Goal: Task Accomplishment & Management: Manage account settings

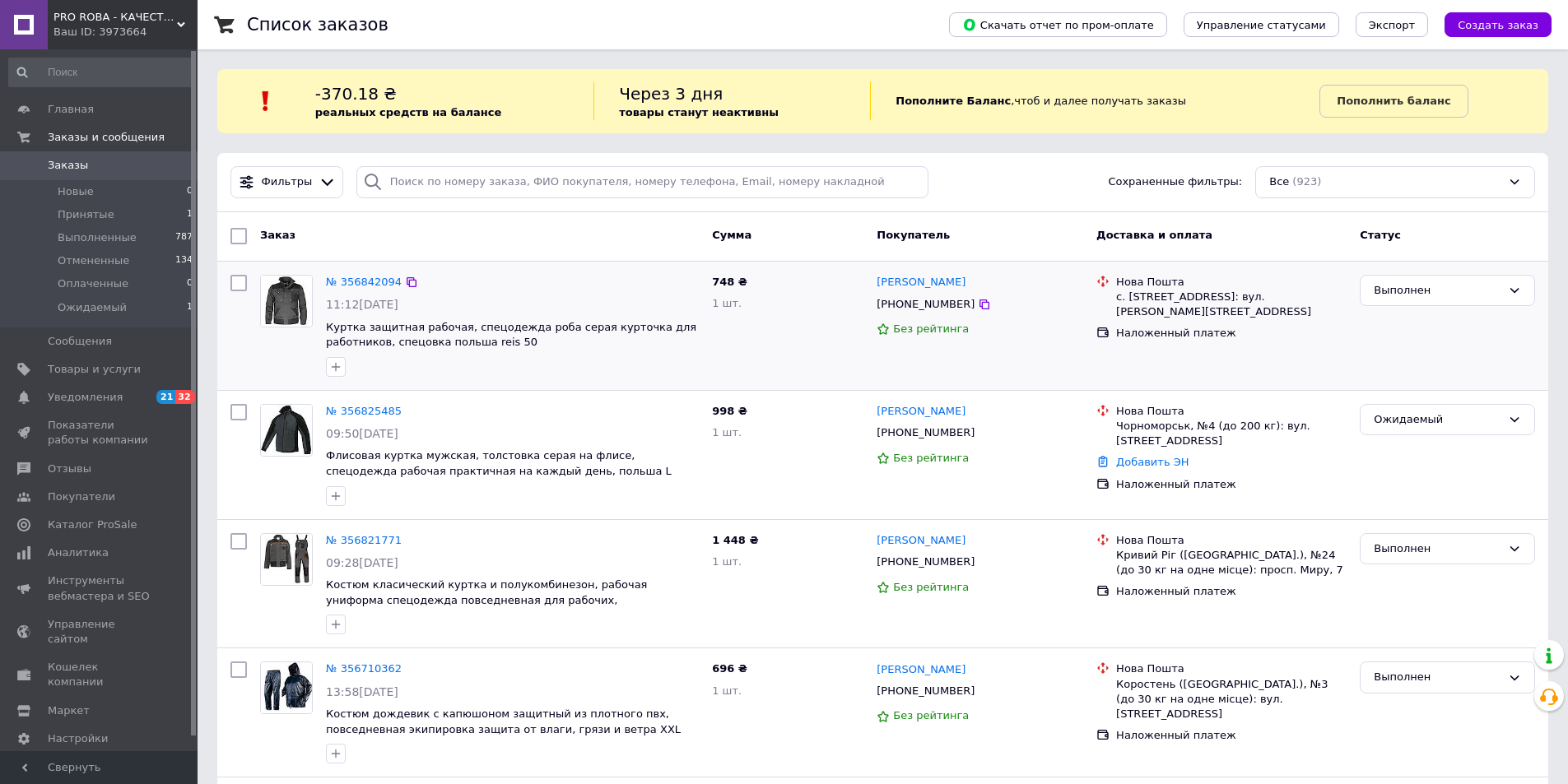
drag, startPoint x: 660, startPoint y: 377, endPoint x: 660, endPoint y: 386, distance: 9.0
click at [660, 377] on div at bounding box center [512, 367] width 380 height 26
click at [171, 159] on span "0" at bounding box center [174, 165] width 45 height 15
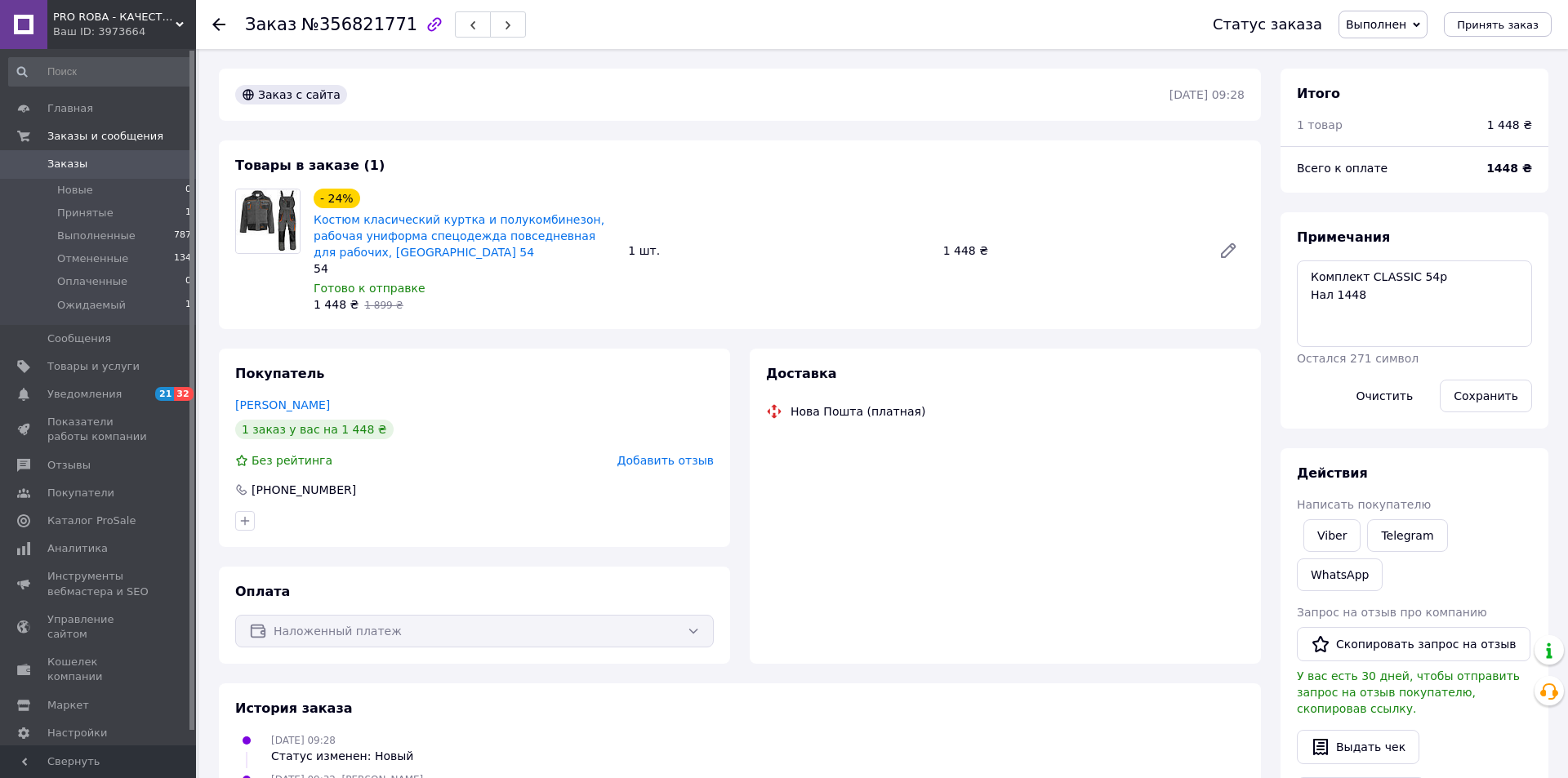
click at [1397, 31] on span "Выполнен" at bounding box center [1375, 24] width 60 height 13
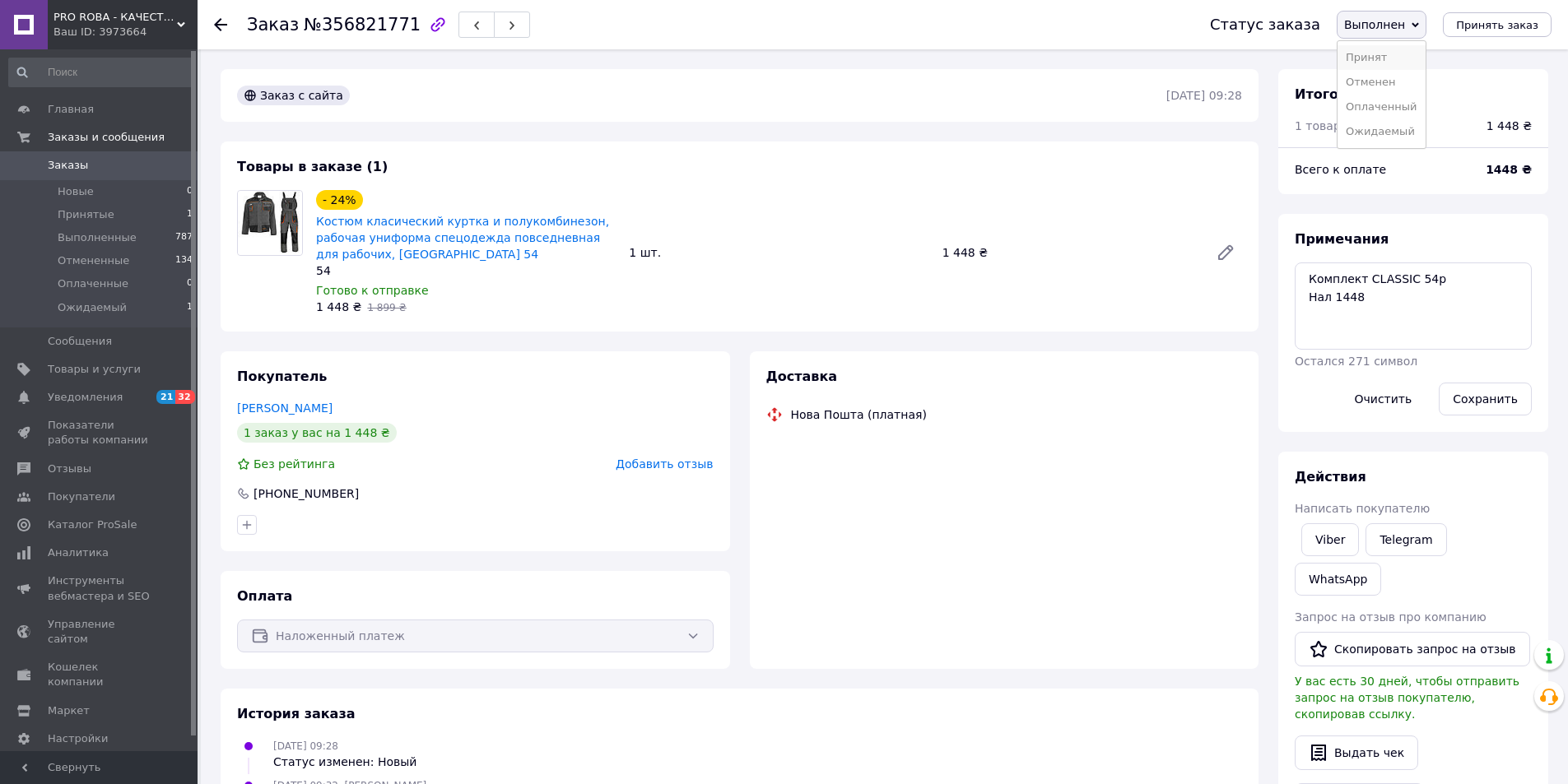
click at [1402, 56] on li "Принят" at bounding box center [1381, 57] width 88 height 25
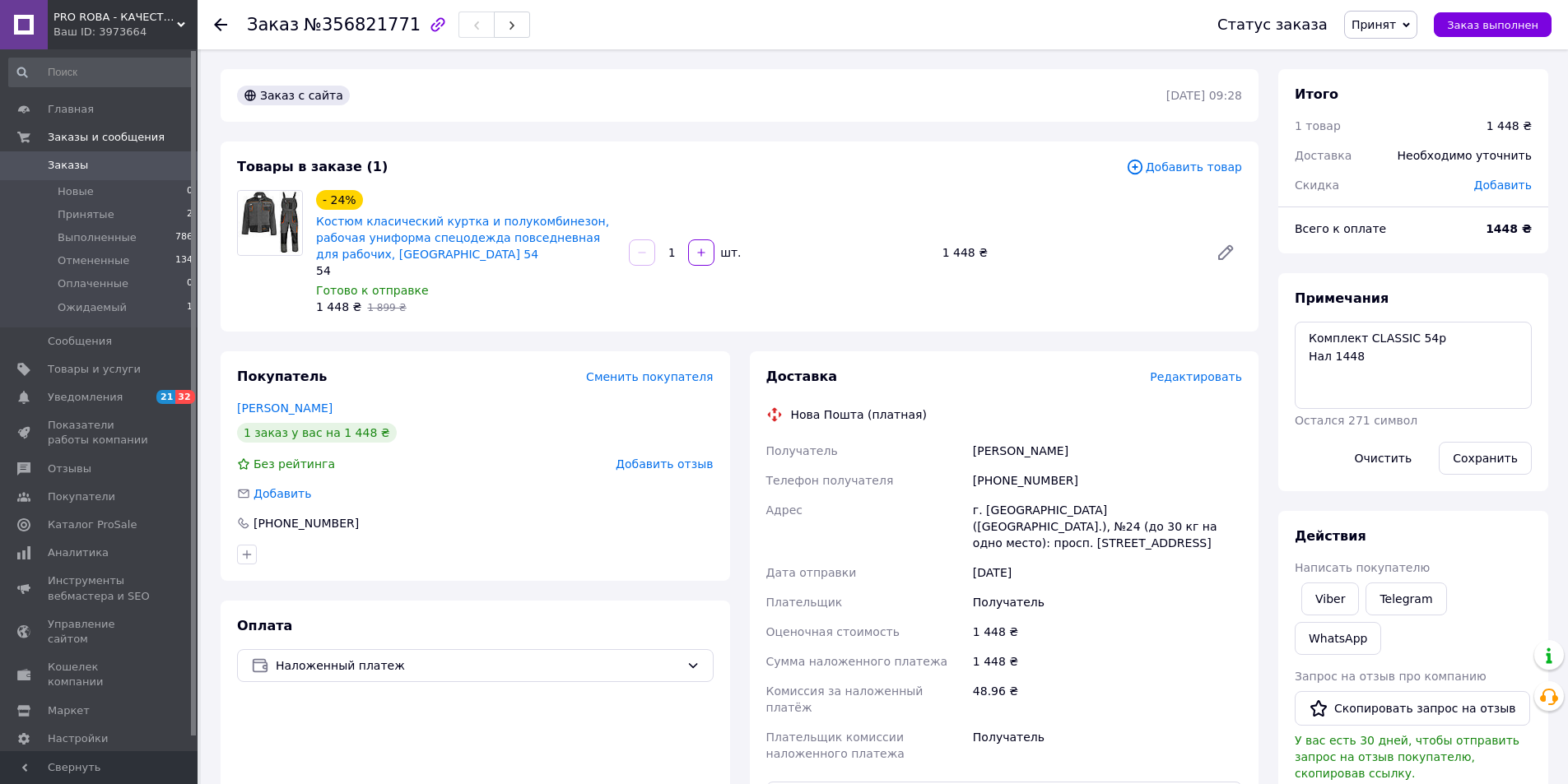
click at [1203, 380] on span "Редактировать" at bounding box center [1195, 377] width 93 height 13
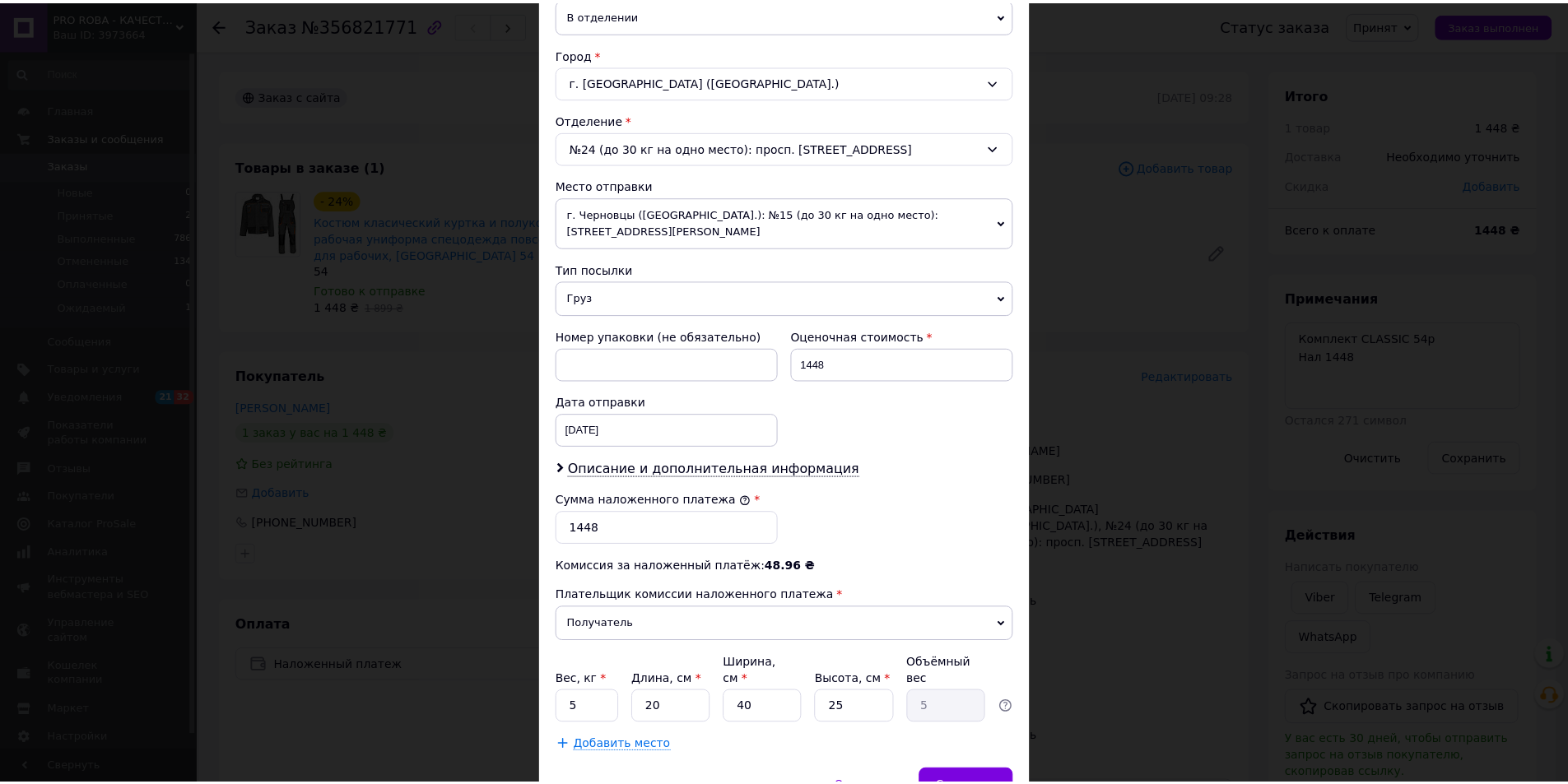
scroll to position [488, 0]
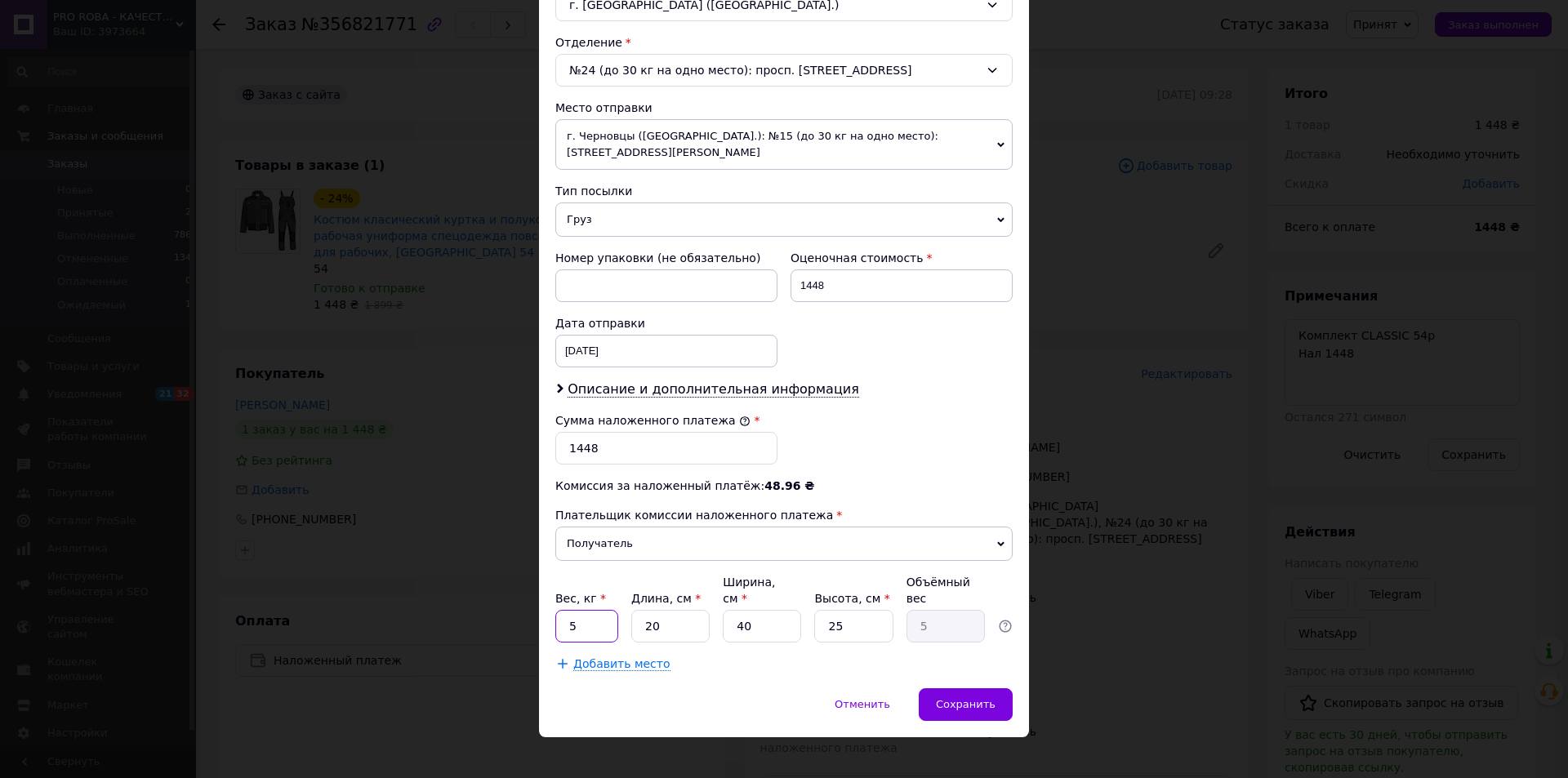
click at [603, 610] on input "5" at bounding box center [587, 626] width 63 height 33
type input "2"
type input "3"
type input "0.75"
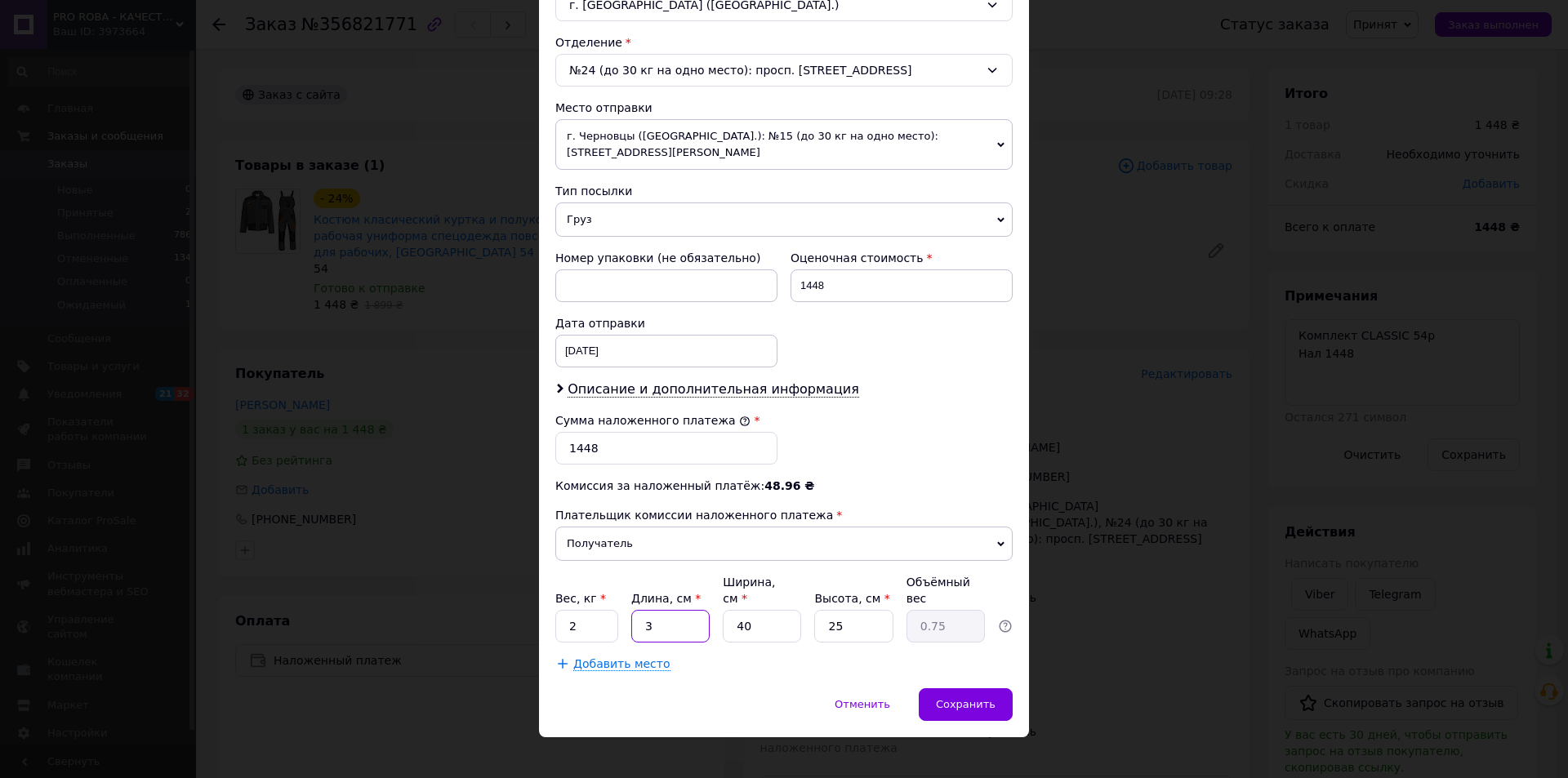
type input "34"
type input "8.5"
type input "34"
type input "3"
type input "0.64"
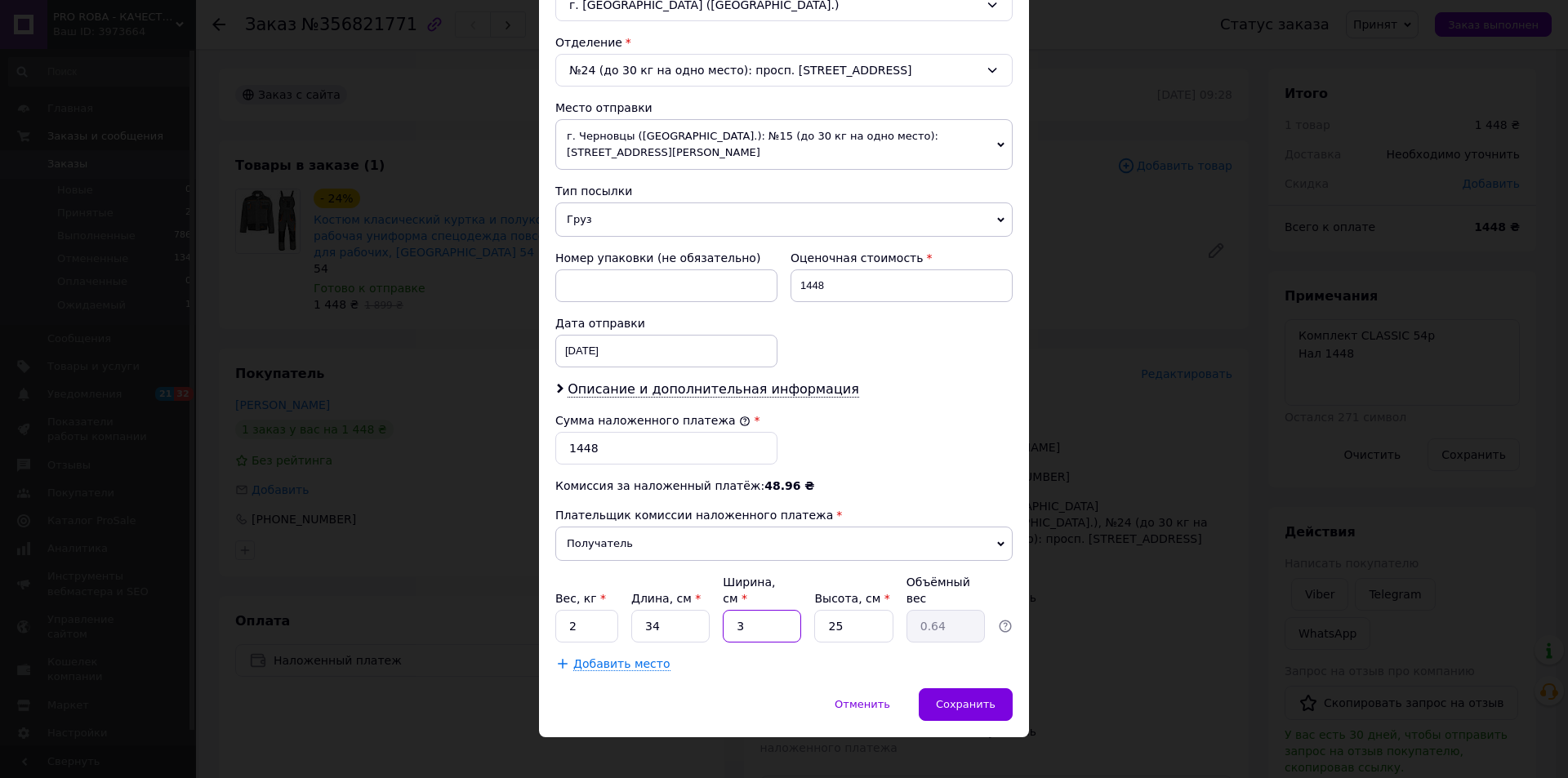
type input "34"
type input "7.23"
type input "34"
type input "3"
type input "0.87"
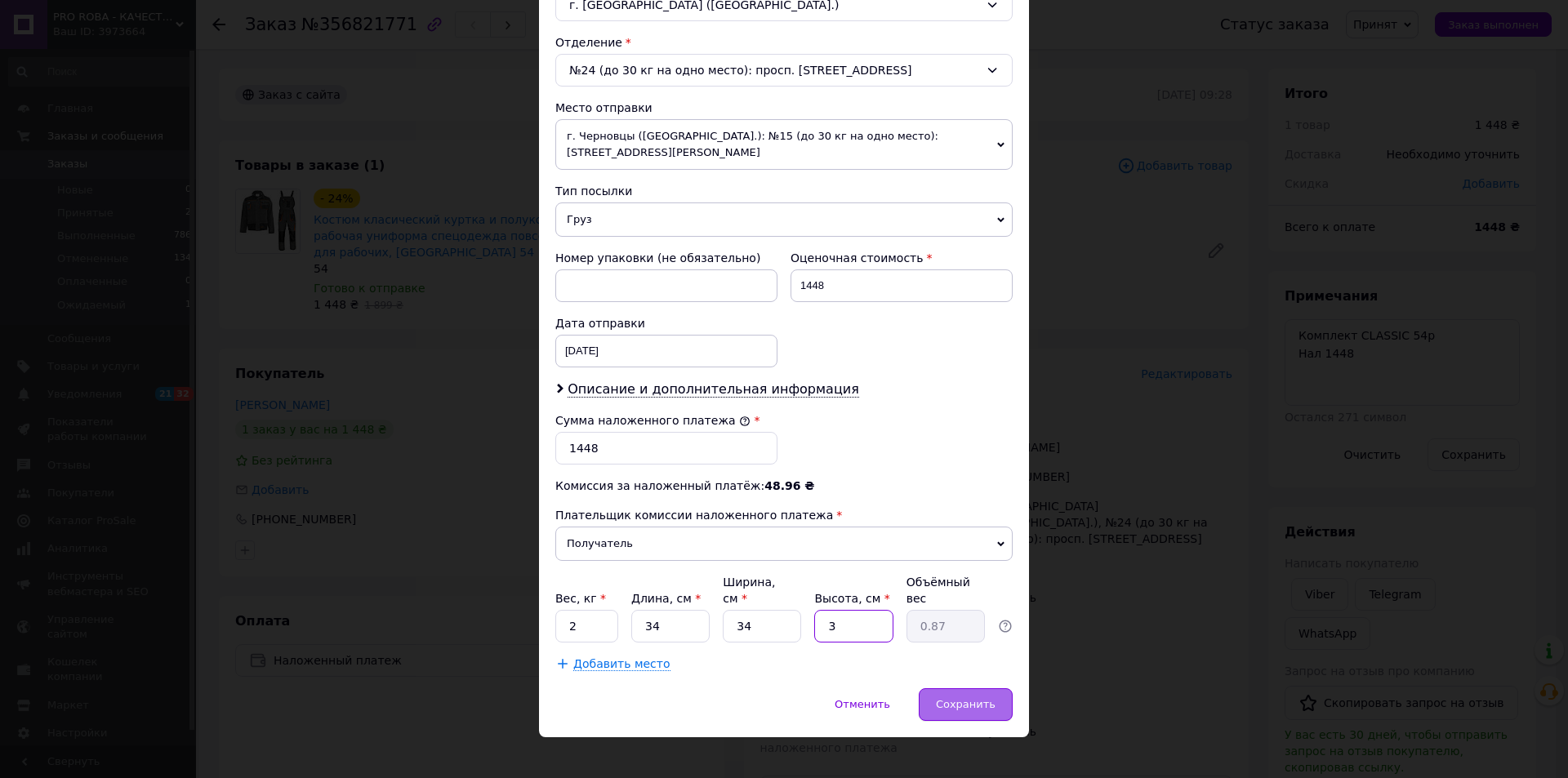
type input "3"
click at [961, 697] on div "Сохранить" at bounding box center [965, 704] width 94 height 33
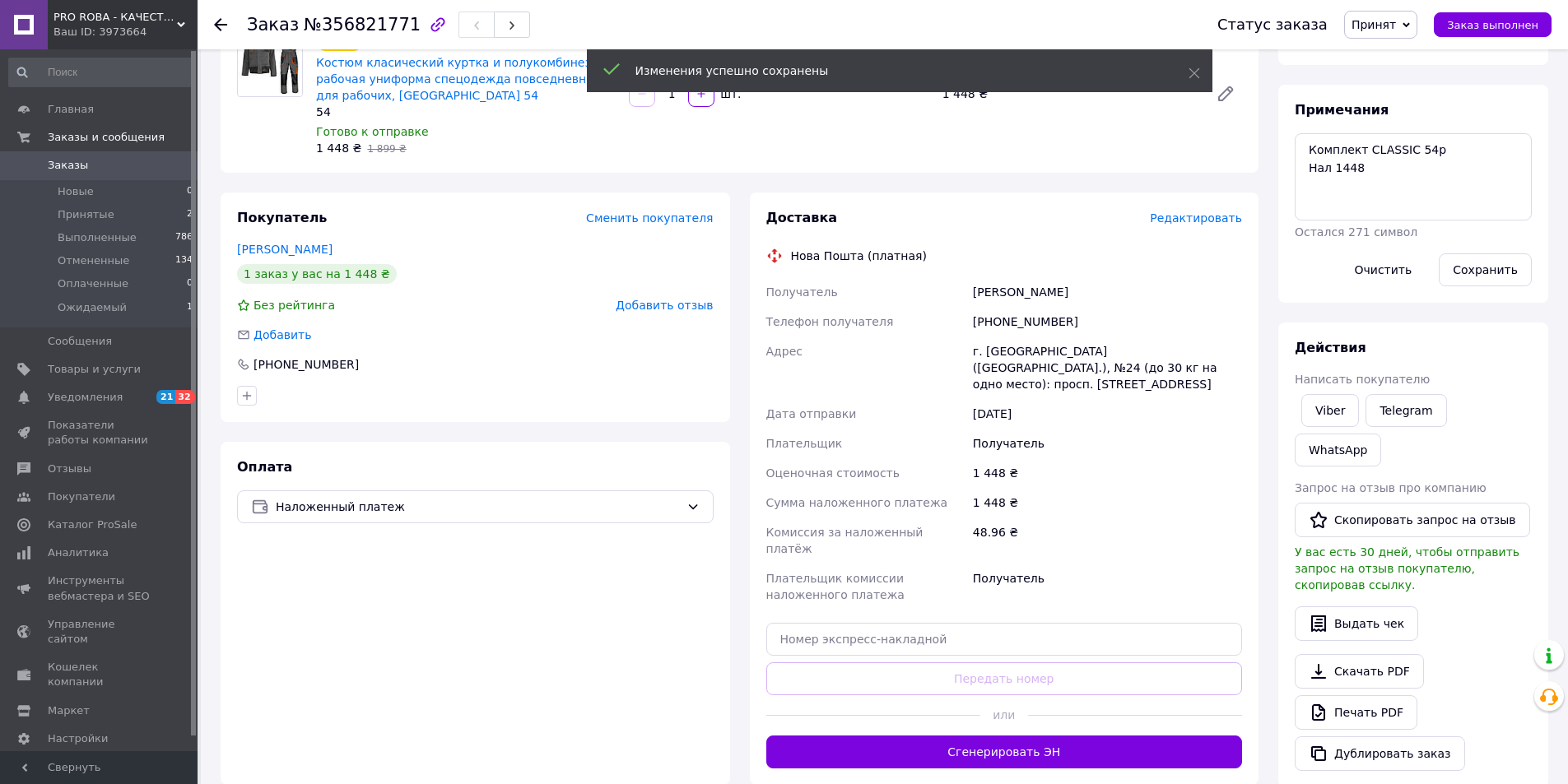
scroll to position [164, 0]
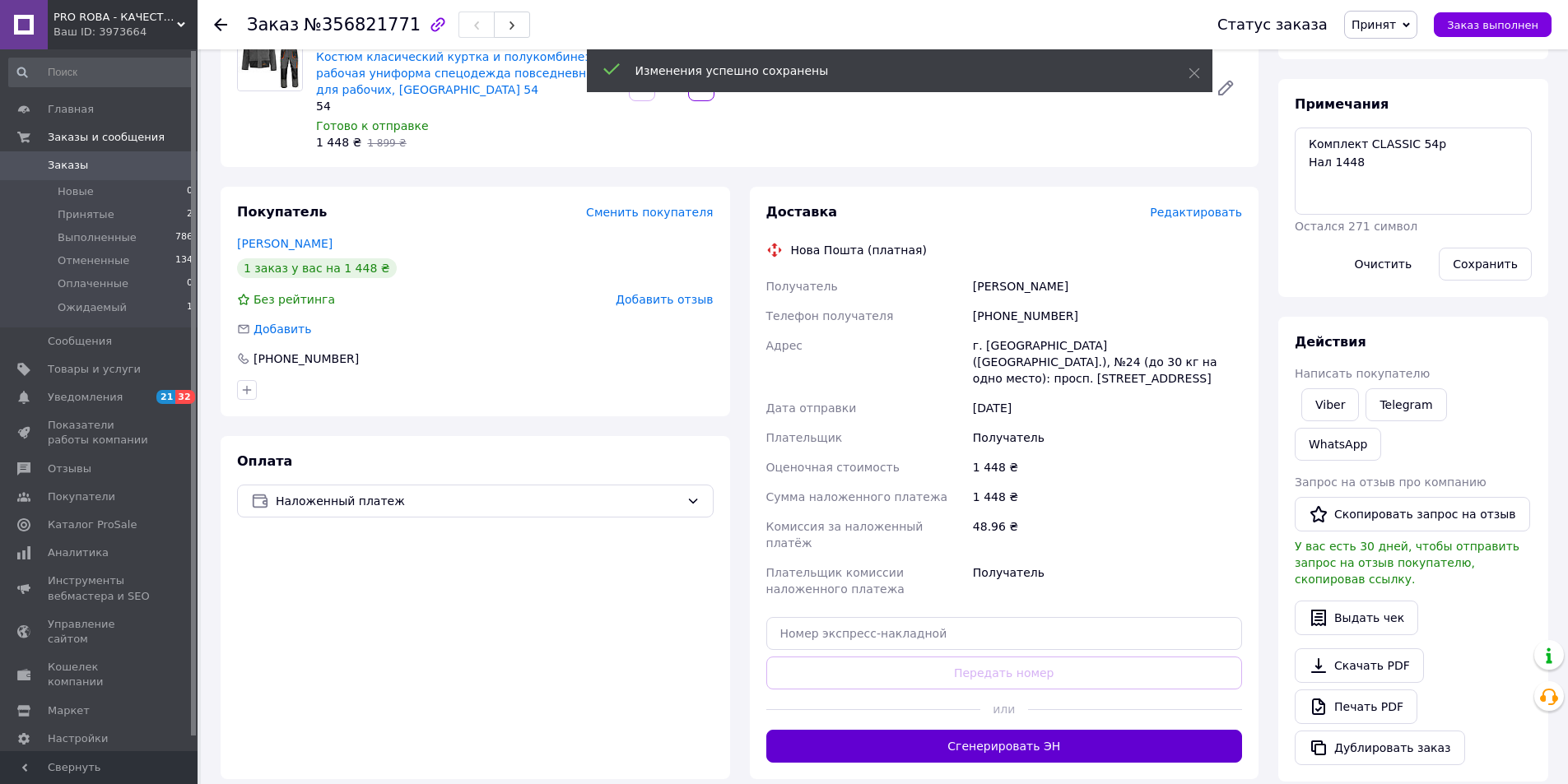
click at [1095, 730] on button "Сгенерировать ЭН" at bounding box center [1004, 746] width 476 height 33
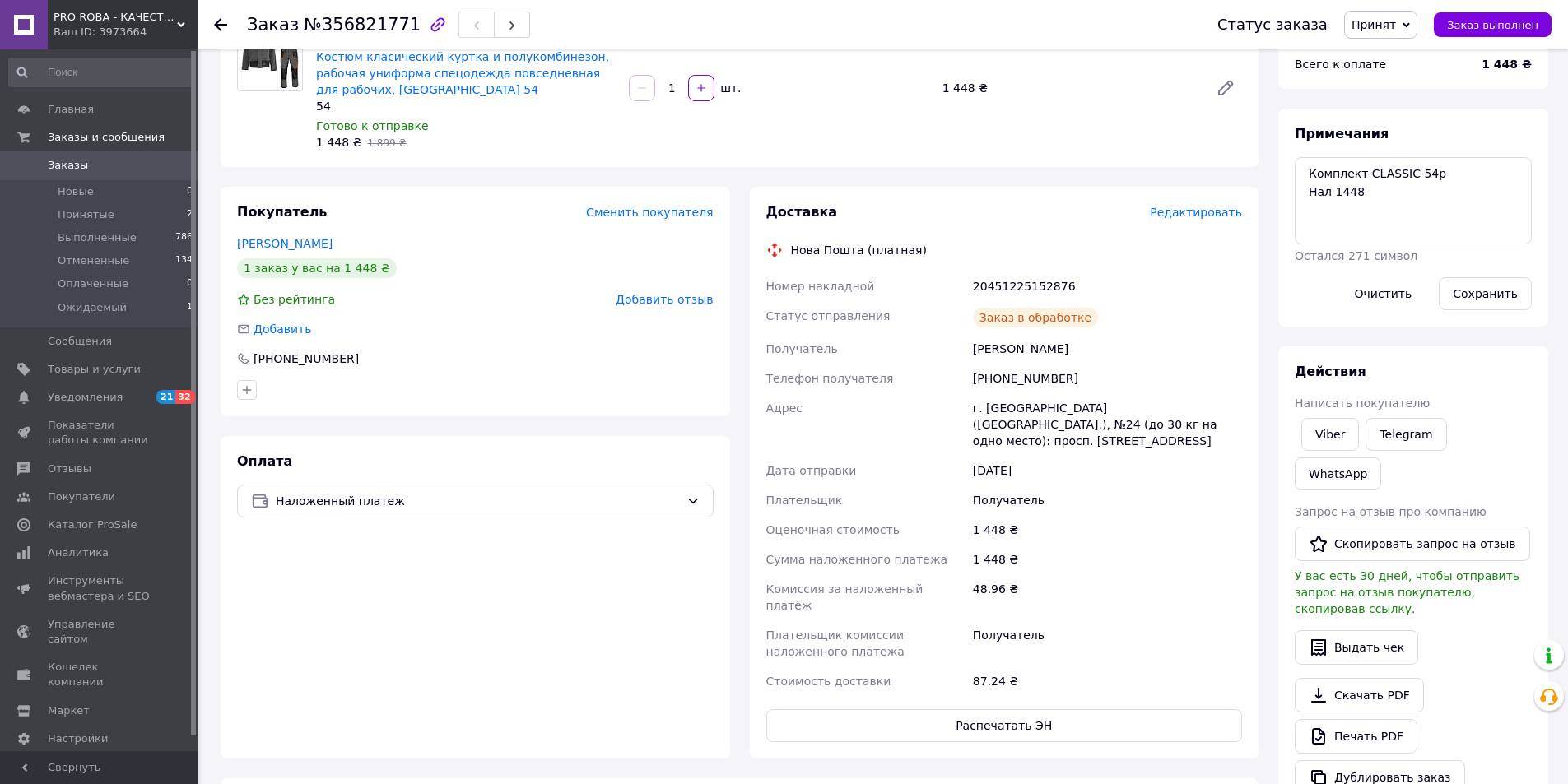
click at [1038, 282] on div "20451225152876" at bounding box center [1107, 287] width 276 height 30
copy div "20451225152876"
click at [1000, 344] on div "Наконечный Константин" at bounding box center [1107, 349] width 276 height 30
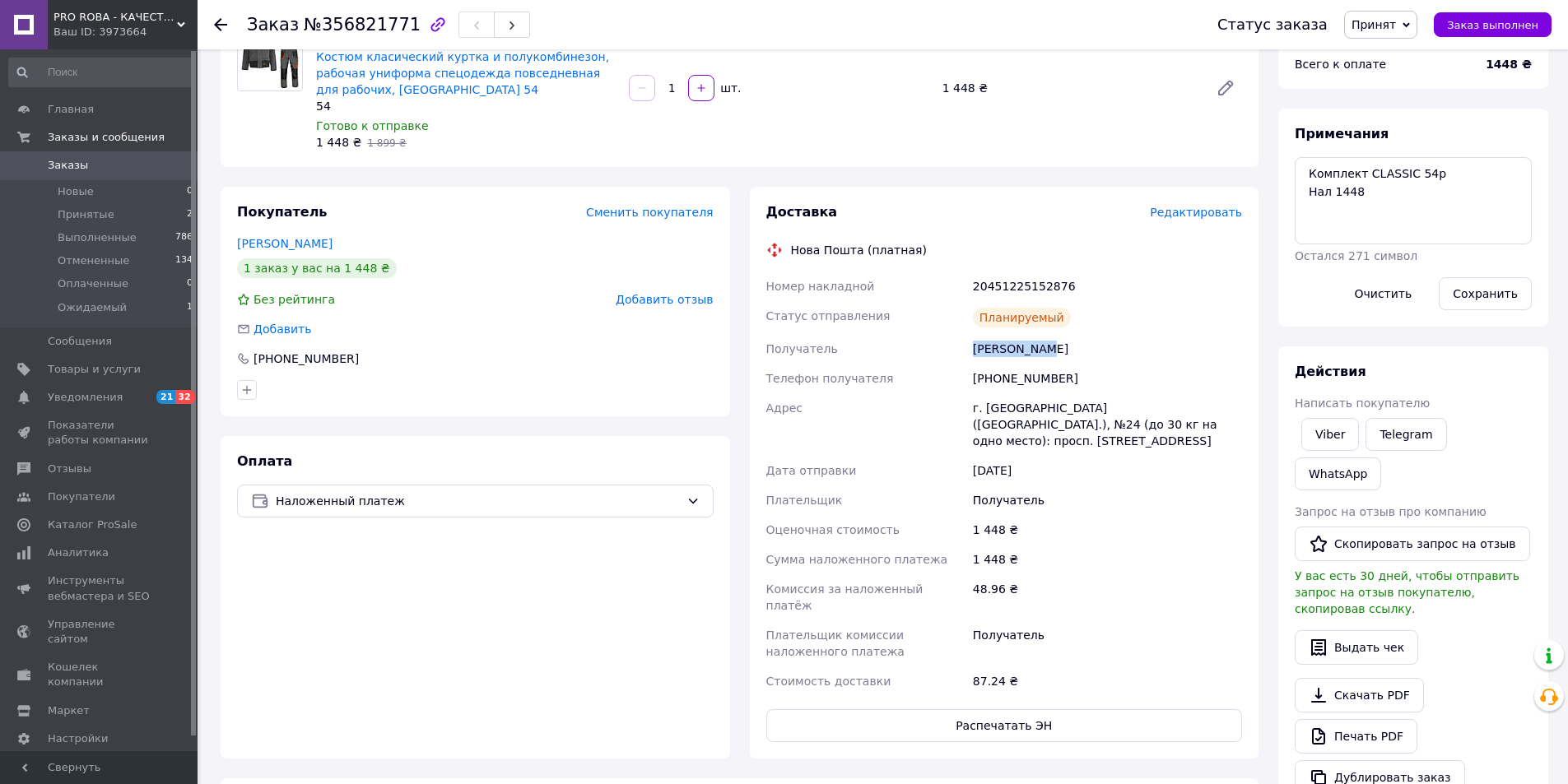
copy div "Наконечный"
click at [1500, 31] on span "Заказ выполнен" at bounding box center [1492, 25] width 92 height 12
